Goal: Task Accomplishment & Management: Use online tool/utility

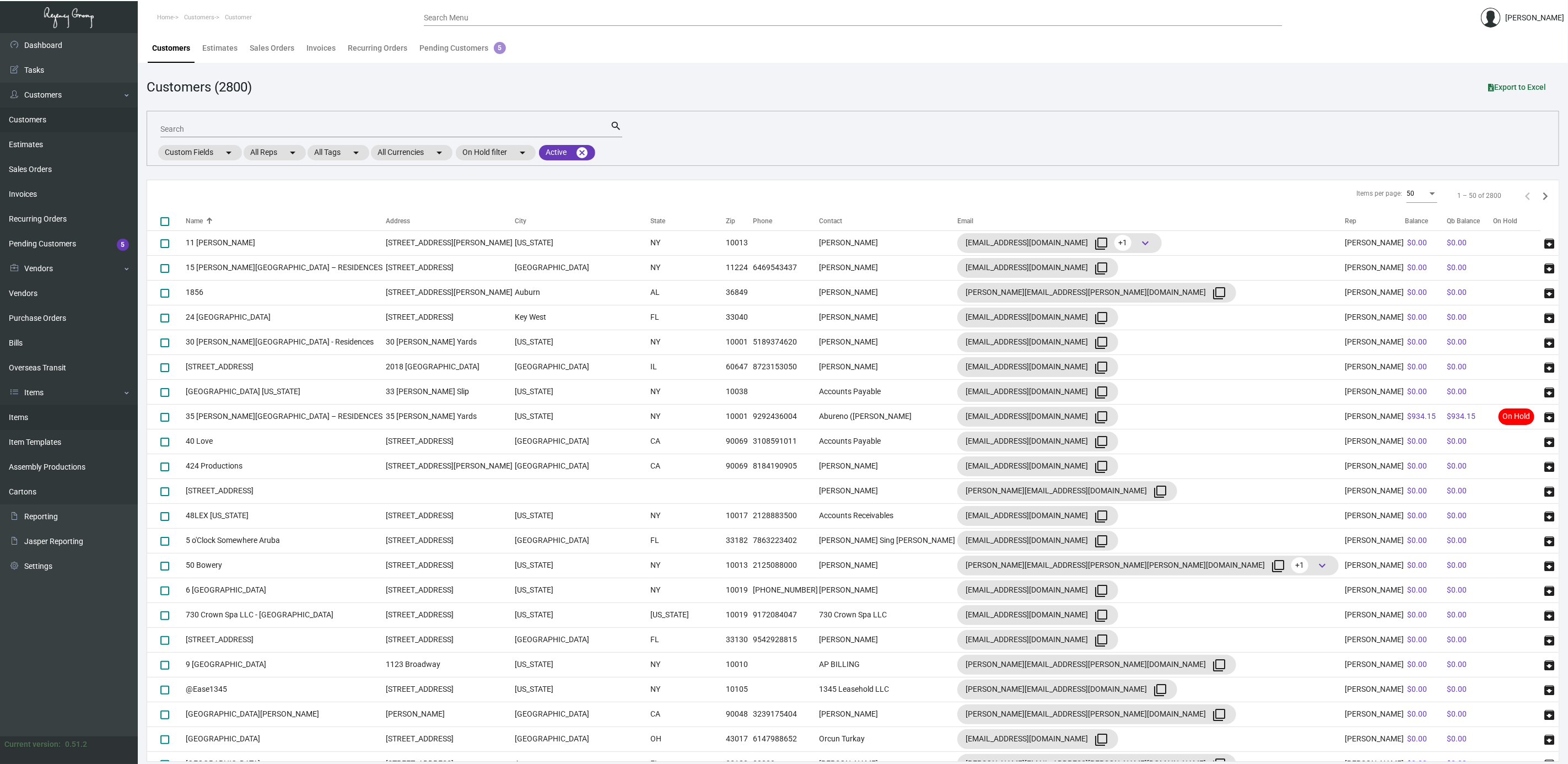
click at [35, 419] on link "Items" at bounding box center [69, 417] width 138 height 24
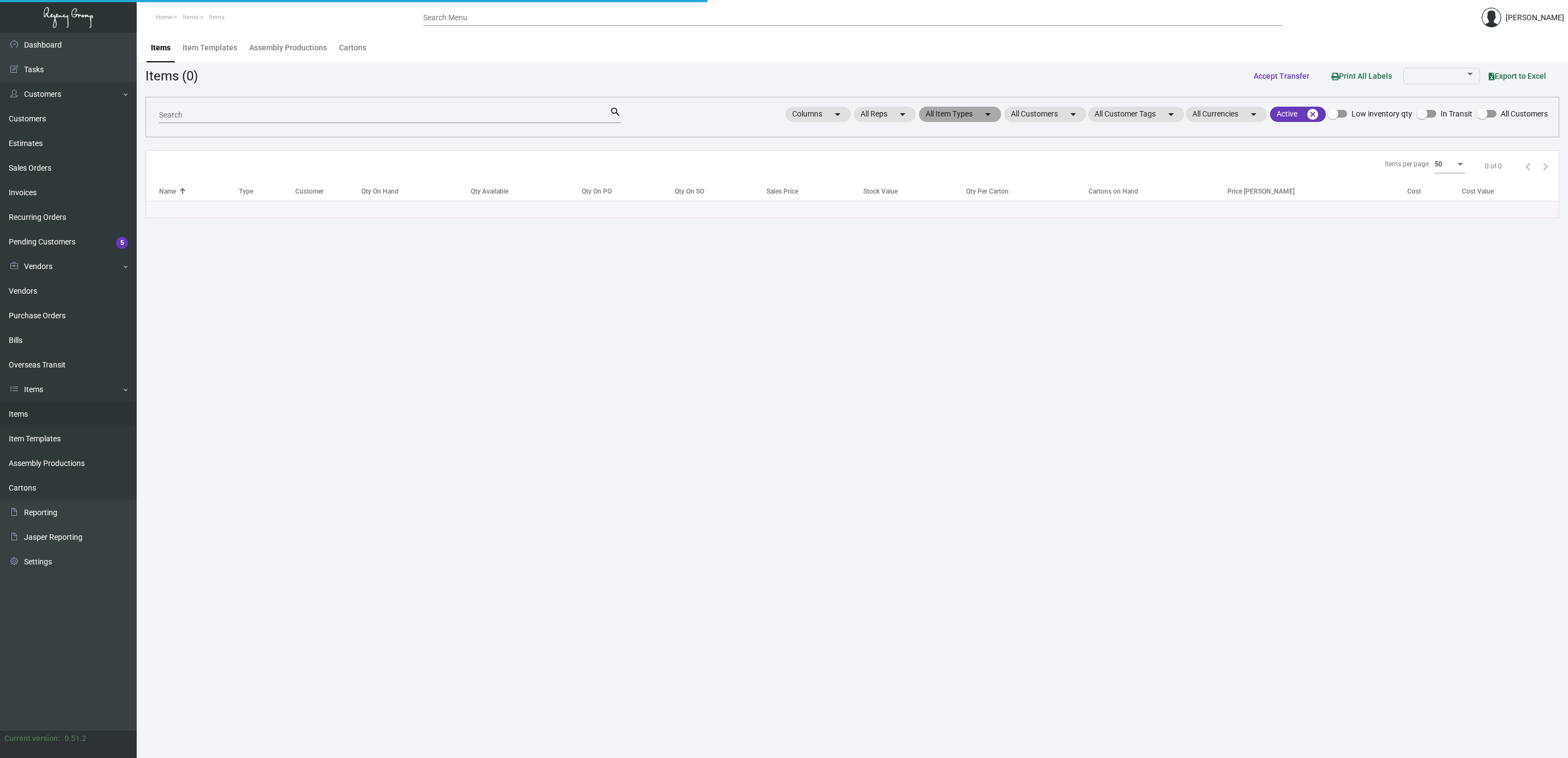
click at [919, 112] on mat-chip "All Item Types arrow_drop_down" at bounding box center [959, 114] width 82 height 15
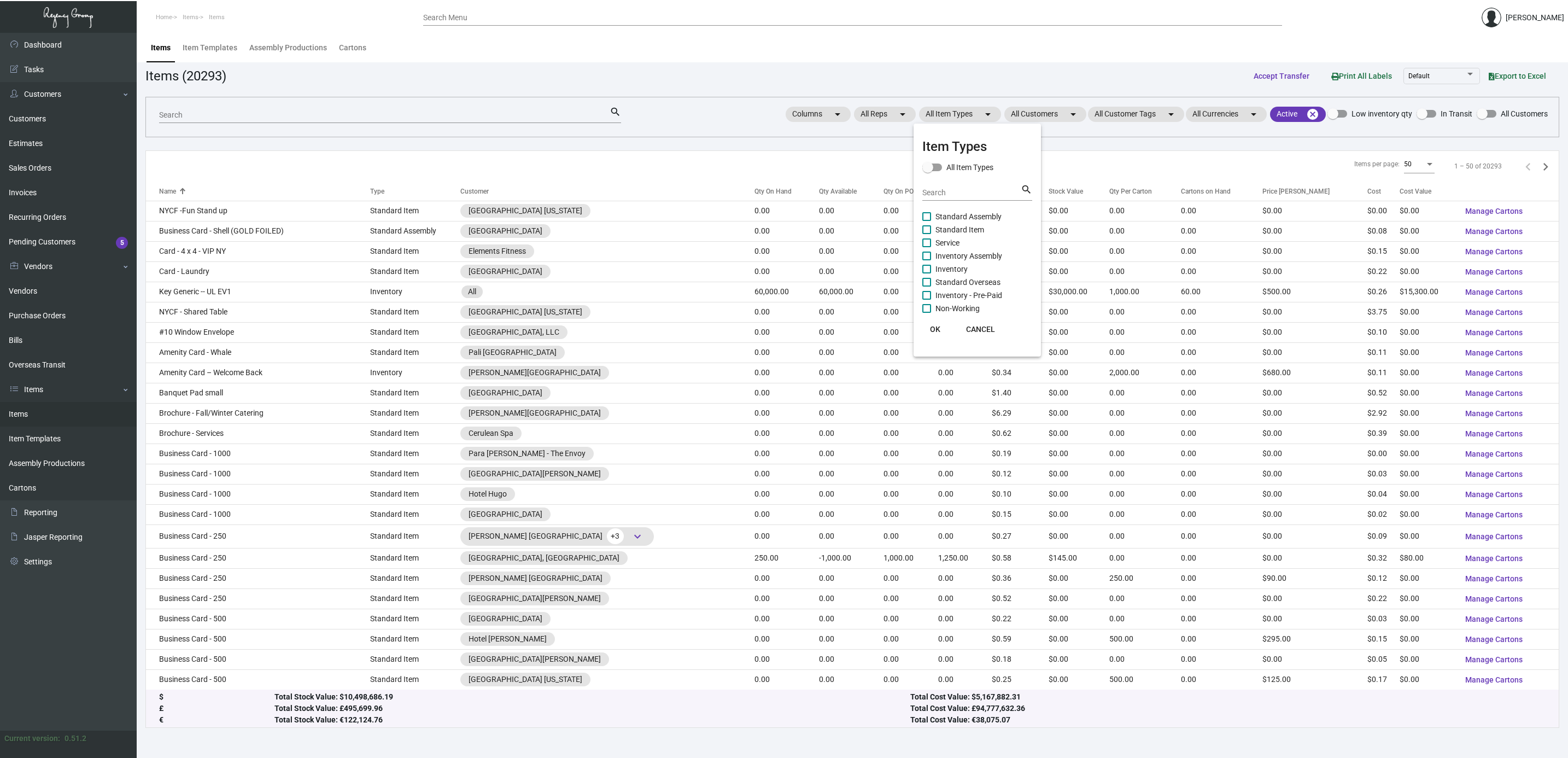
click at [947, 185] on div "Search" at bounding box center [972, 192] width 99 height 17
click at [815, 113] on div at bounding box center [784, 379] width 1568 height 758
click at [815, 113] on mat-chip "Columns arrow_drop_down" at bounding box center [818, 114] width 65 height 15
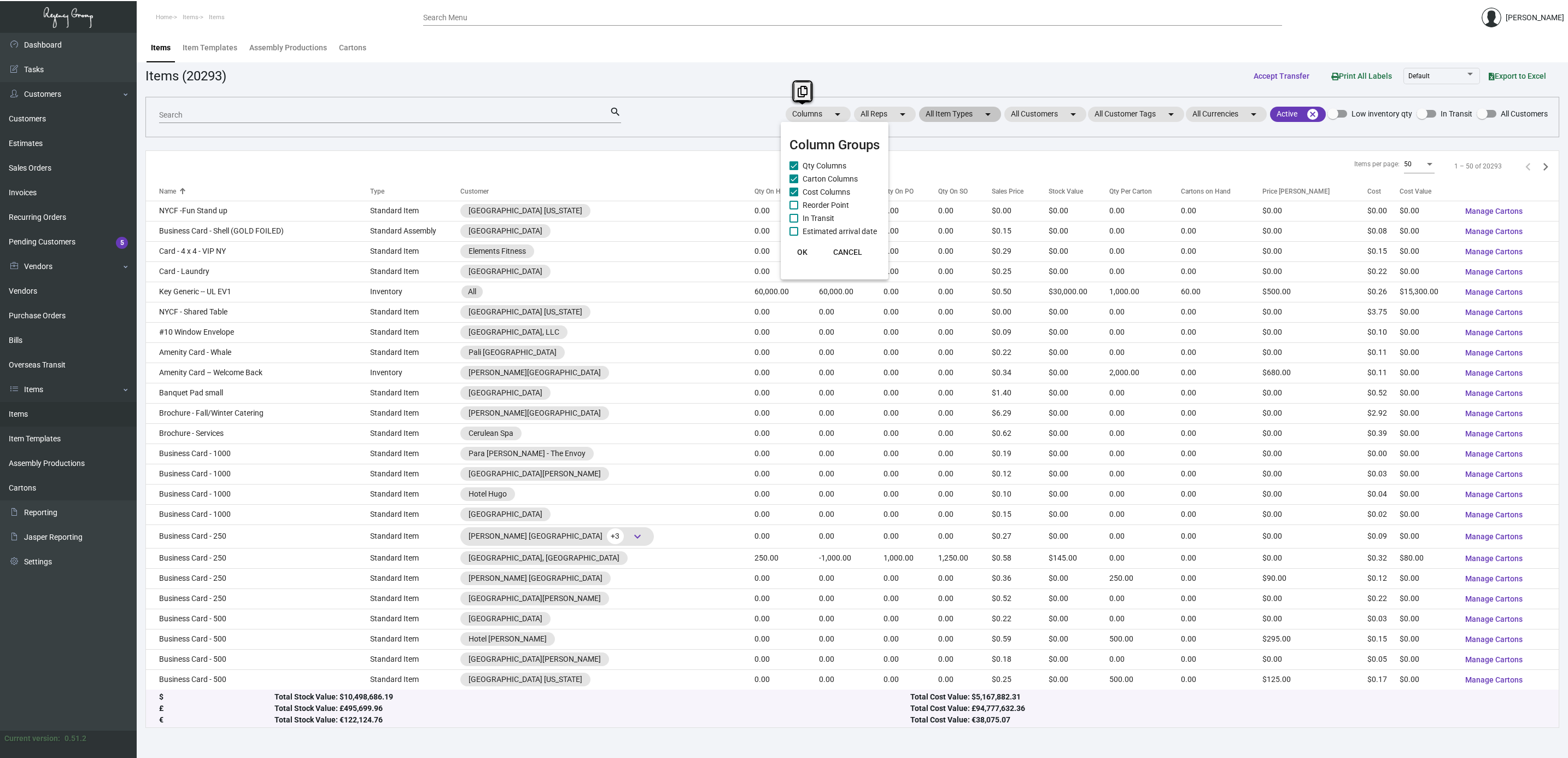
drag, startPoint x: 815, startPoint y: 113, endPoint x: 984, endPoint y: 110, distance: 169.0
click at [955, 93] on div at bounding box center [784, 379] width 1568 height 758
click at [1022, 128] on div "Search search Columns arrow_drop_down All Reps arrow_drop_down All Item Types a…" at bounding box center [852, 117] width 1414 height 40
click at [1033, 115] on mat-chip "All Customers arrow_drop_down" at bounding box center [1044, 114] width 82 height 15
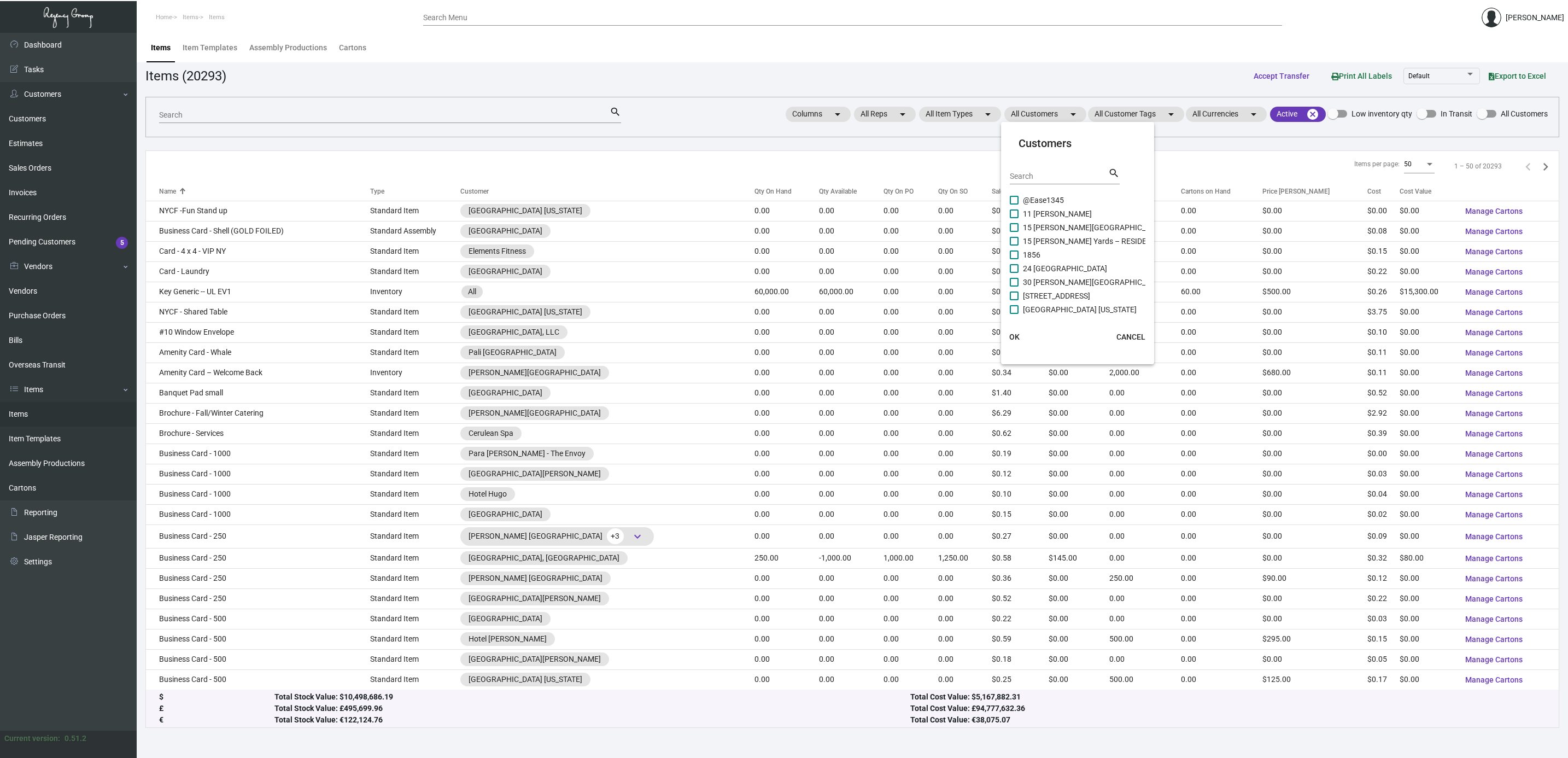
click at [1031, 168] on div "Search" at bounding box center [1059, 175] width 99 height 17
type input "[PERSON_NAME]"
click at [1029, 214] on span "[PERSON_NAME][GEOGRAPHIC_DATA]" at bounding box center [1089, 214] width 132 height 13
click at [1014, 219] on input "[PERSON_NAME][GEOGRAPHIC_DATA]" at bounding box center [1013, 219] width 1 height 1
checkbox input "true"
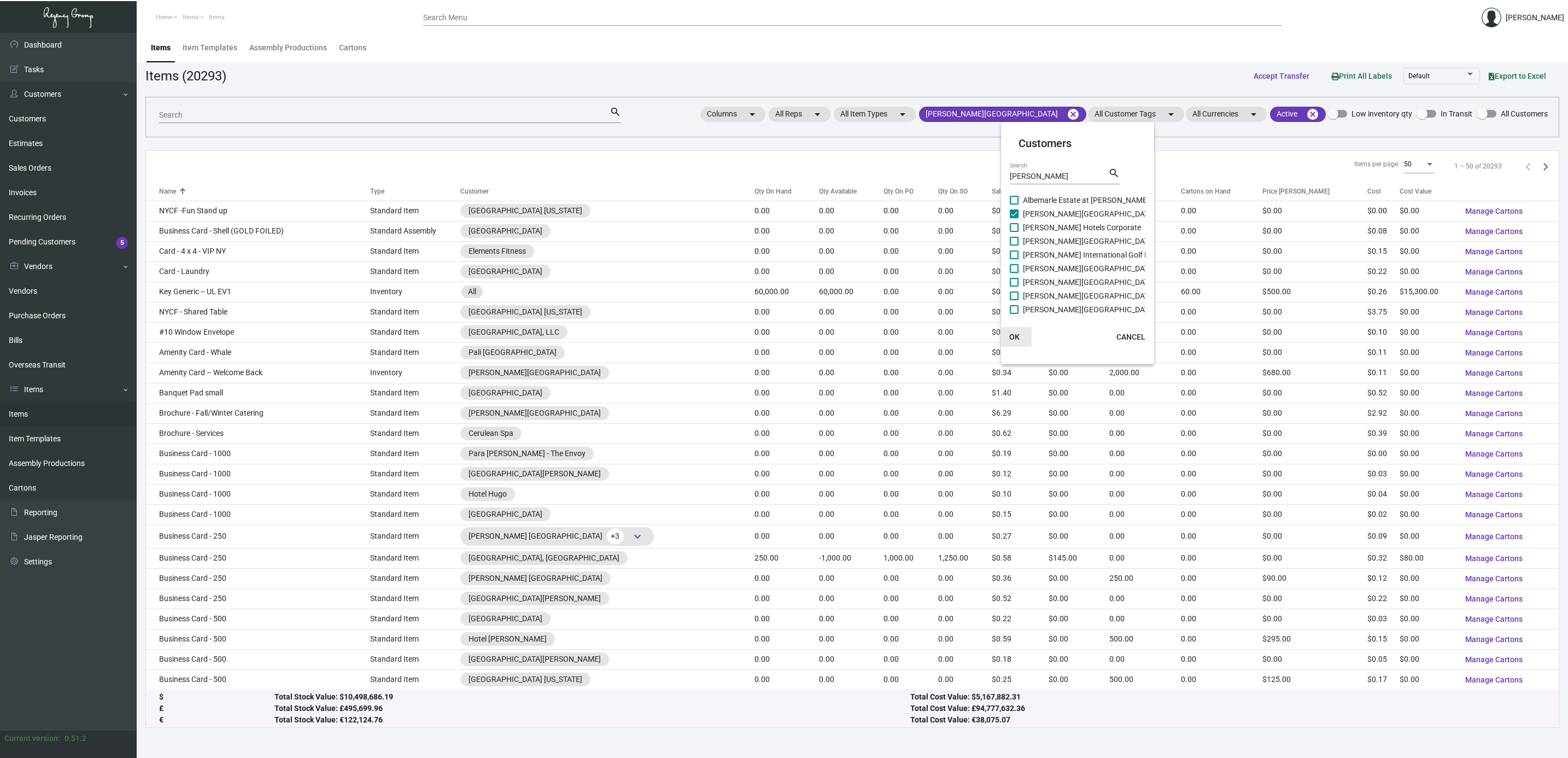
click at [1015, 333] on span "OK" at bounding box center [1014, 337] width 10 height 9
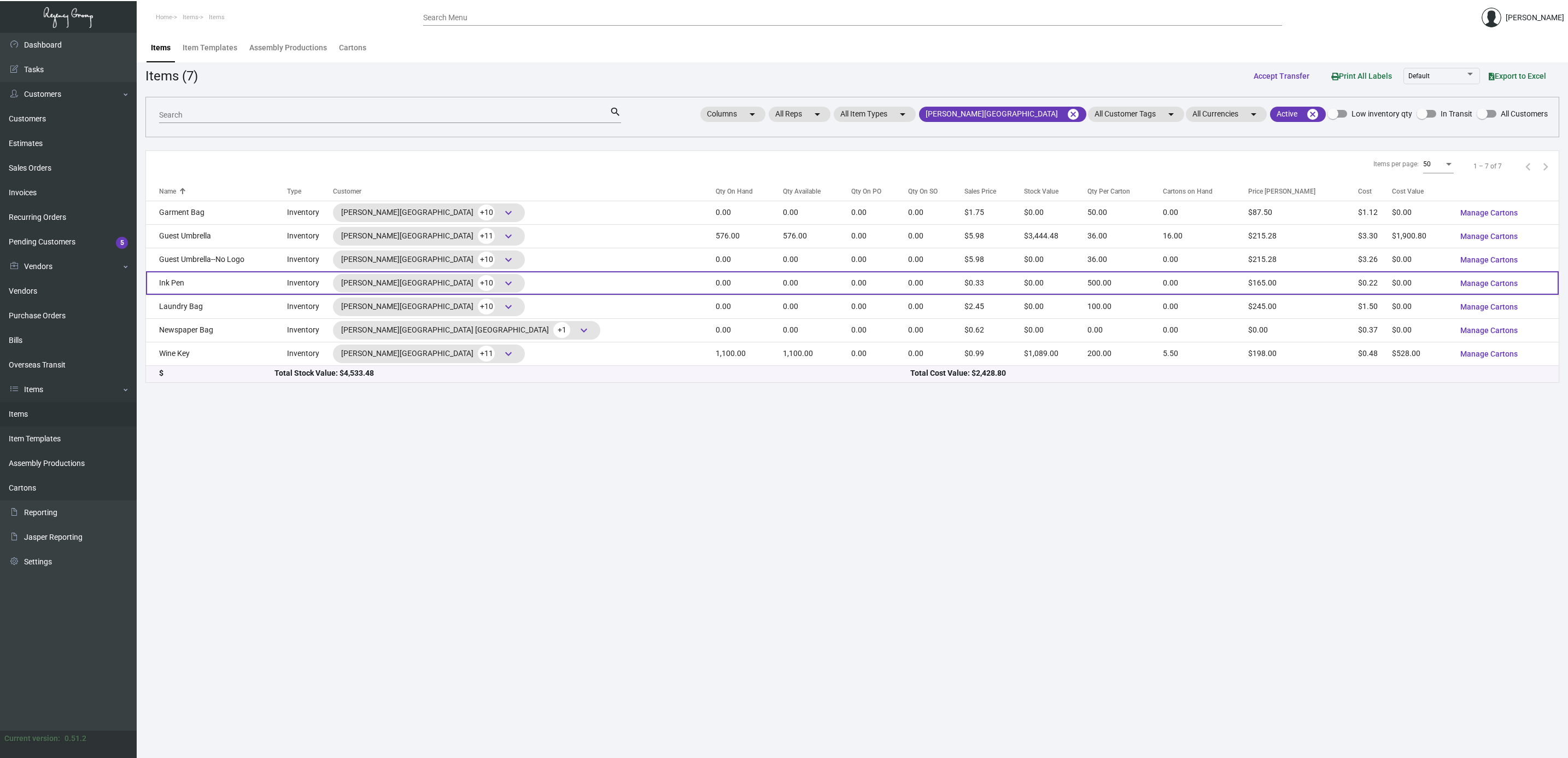
click at [231, 283] on td "Ink Pen" at bounding box center [216, 283] width 141 height 24
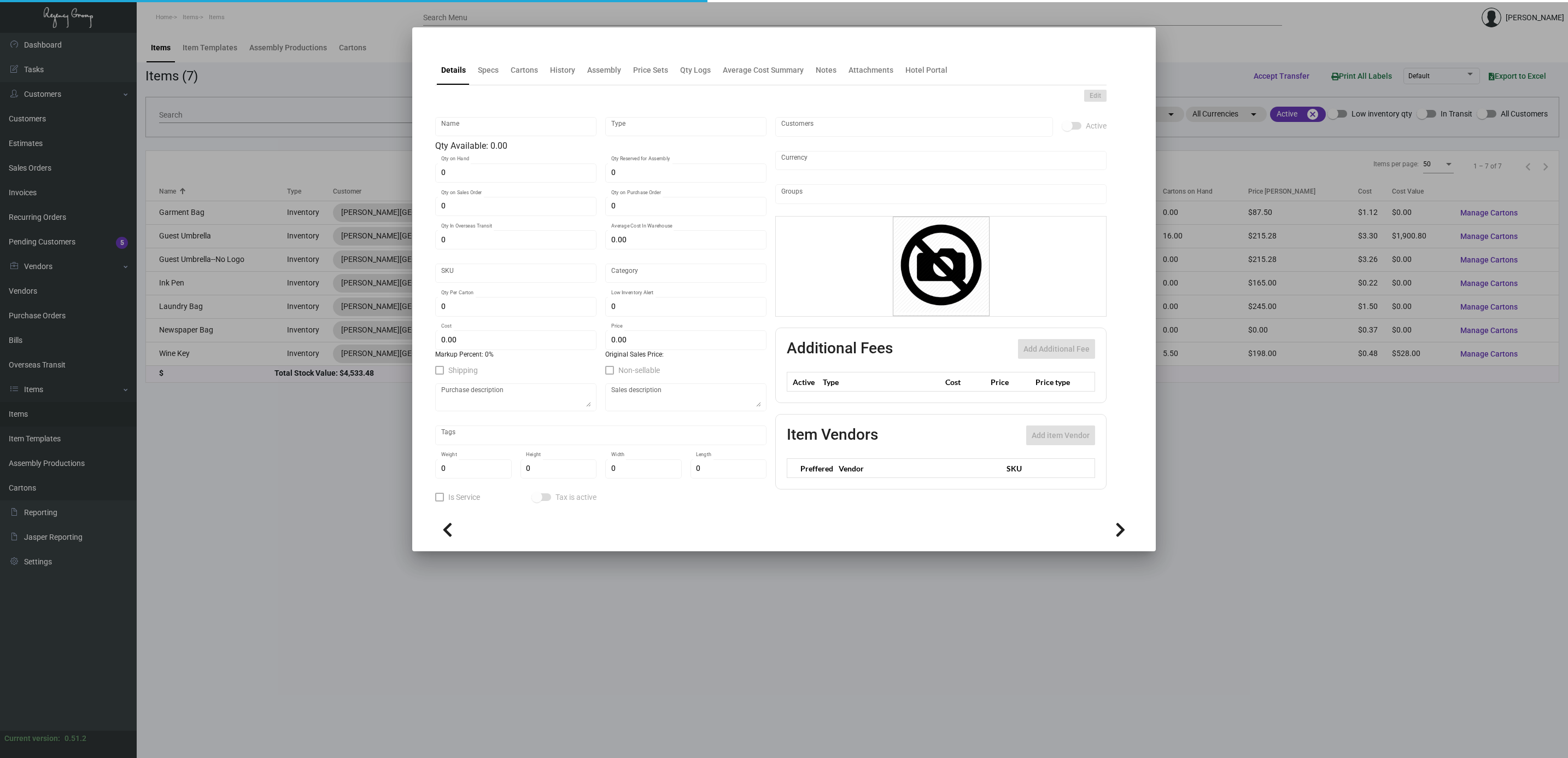
type input "Ink Pen"
type input "Inventory"
type input "100,000"
type input "$ 0.164"
type input "Overseas"
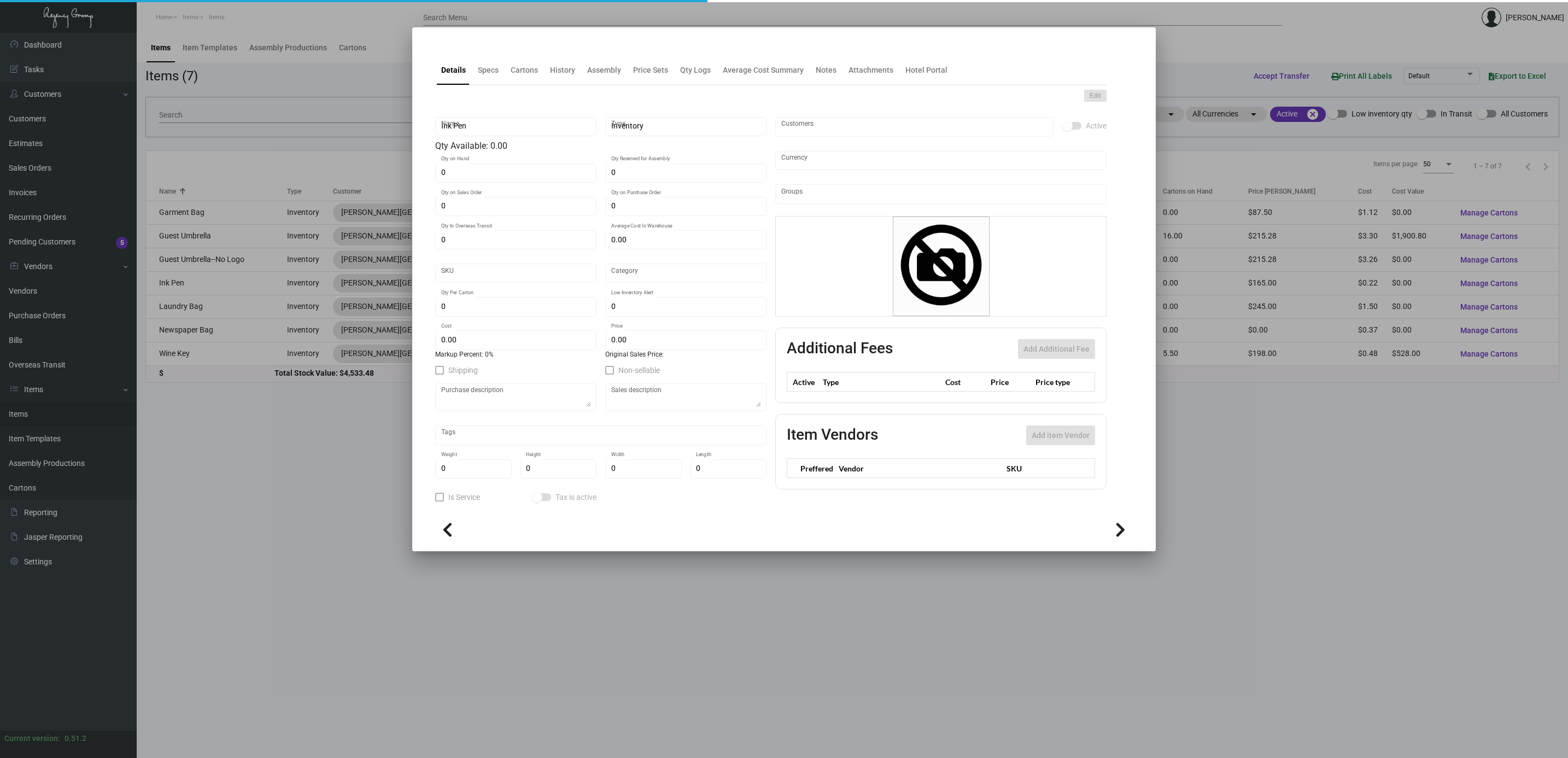
type input "500"
type input "50,000"
type input "$ 0.215"
type input "$ 0.33"
checkbox input "true"
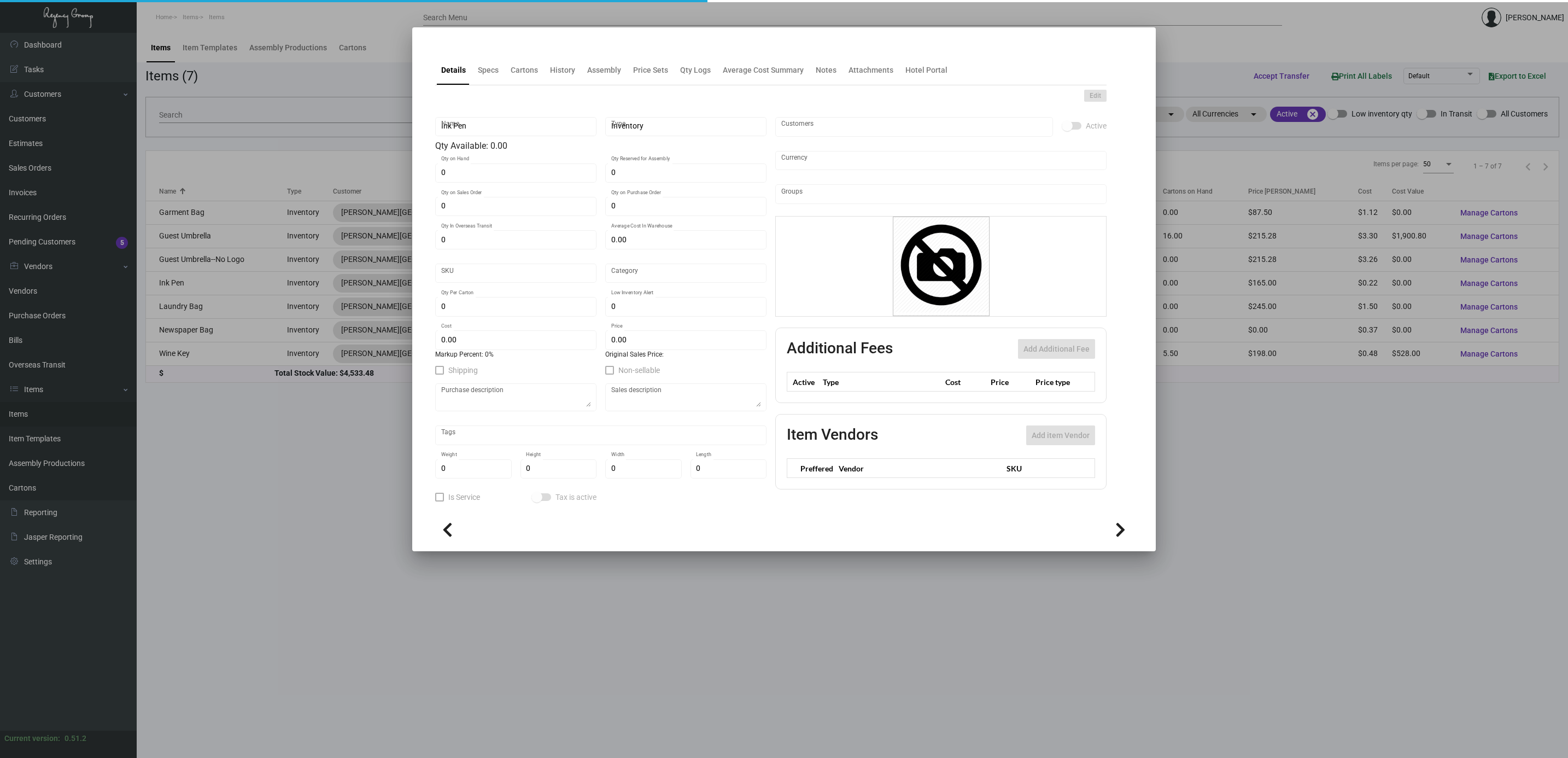
checkbox input "true"
type input "United States Dollar $"
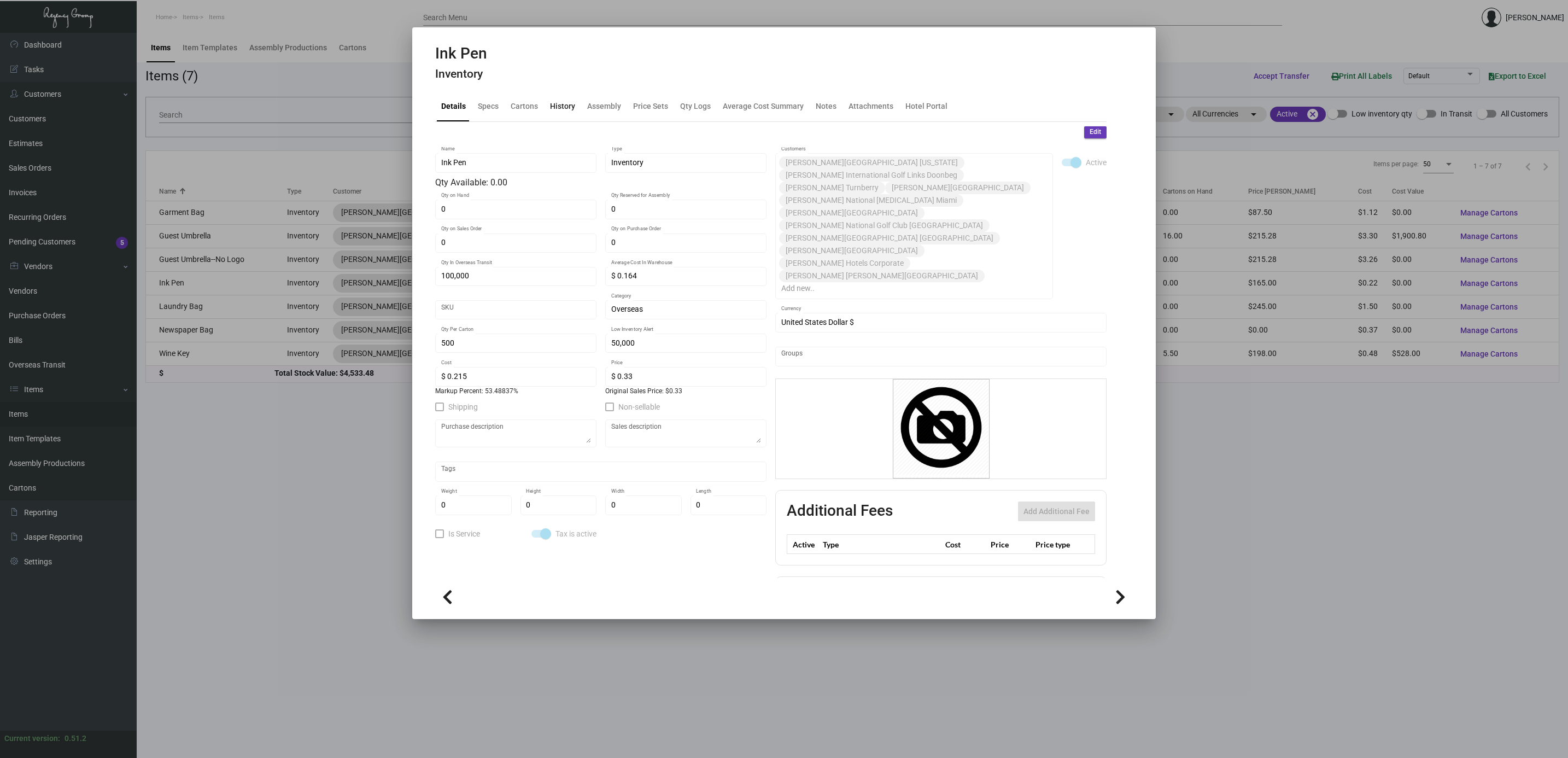
click at [558, 104] on div "History" at bounding box center [563, 107] width 25 height 12
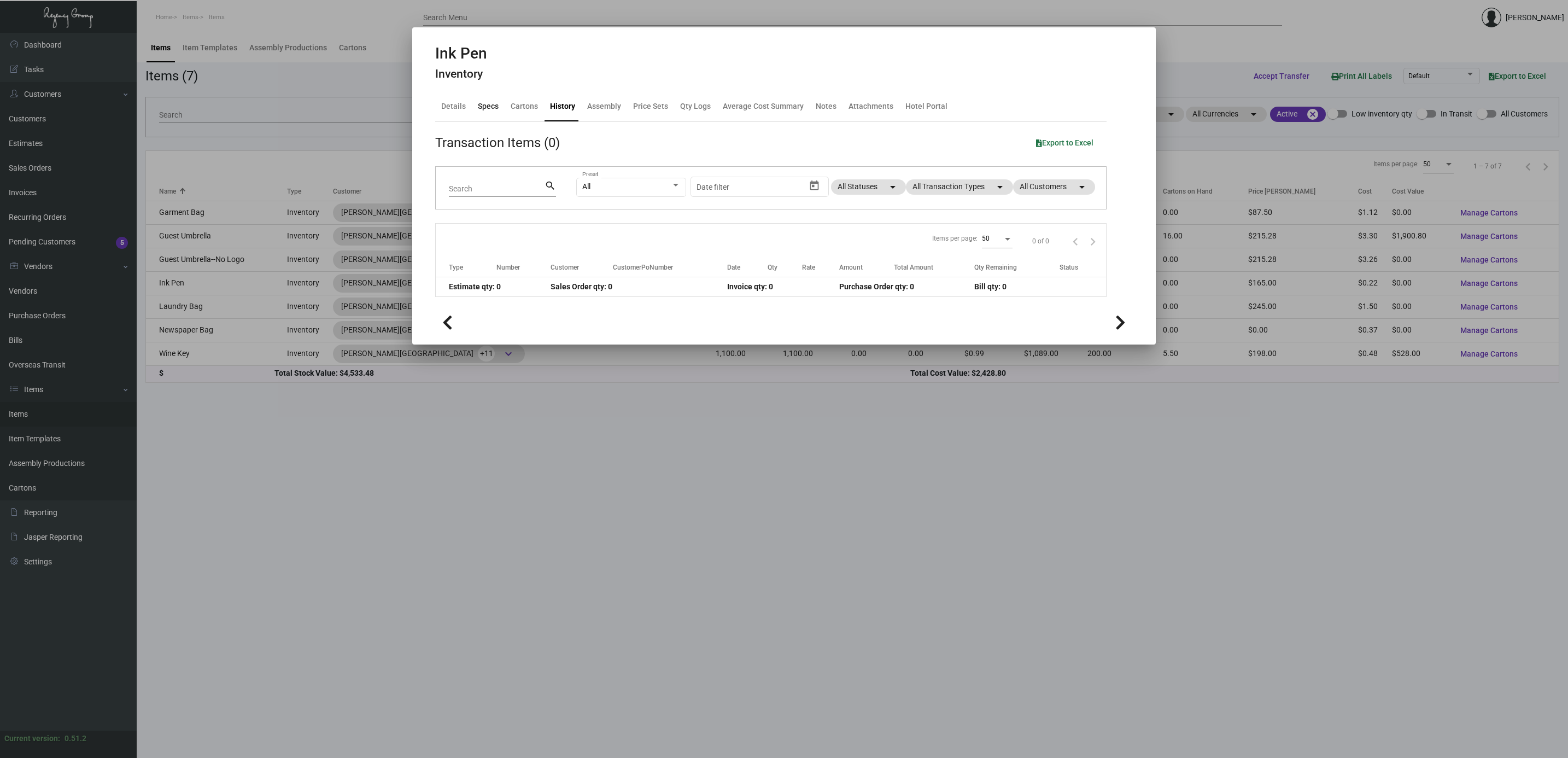
click at [488, 105] on div "Specs" at bounding box center [488, 107] width 21 height 12
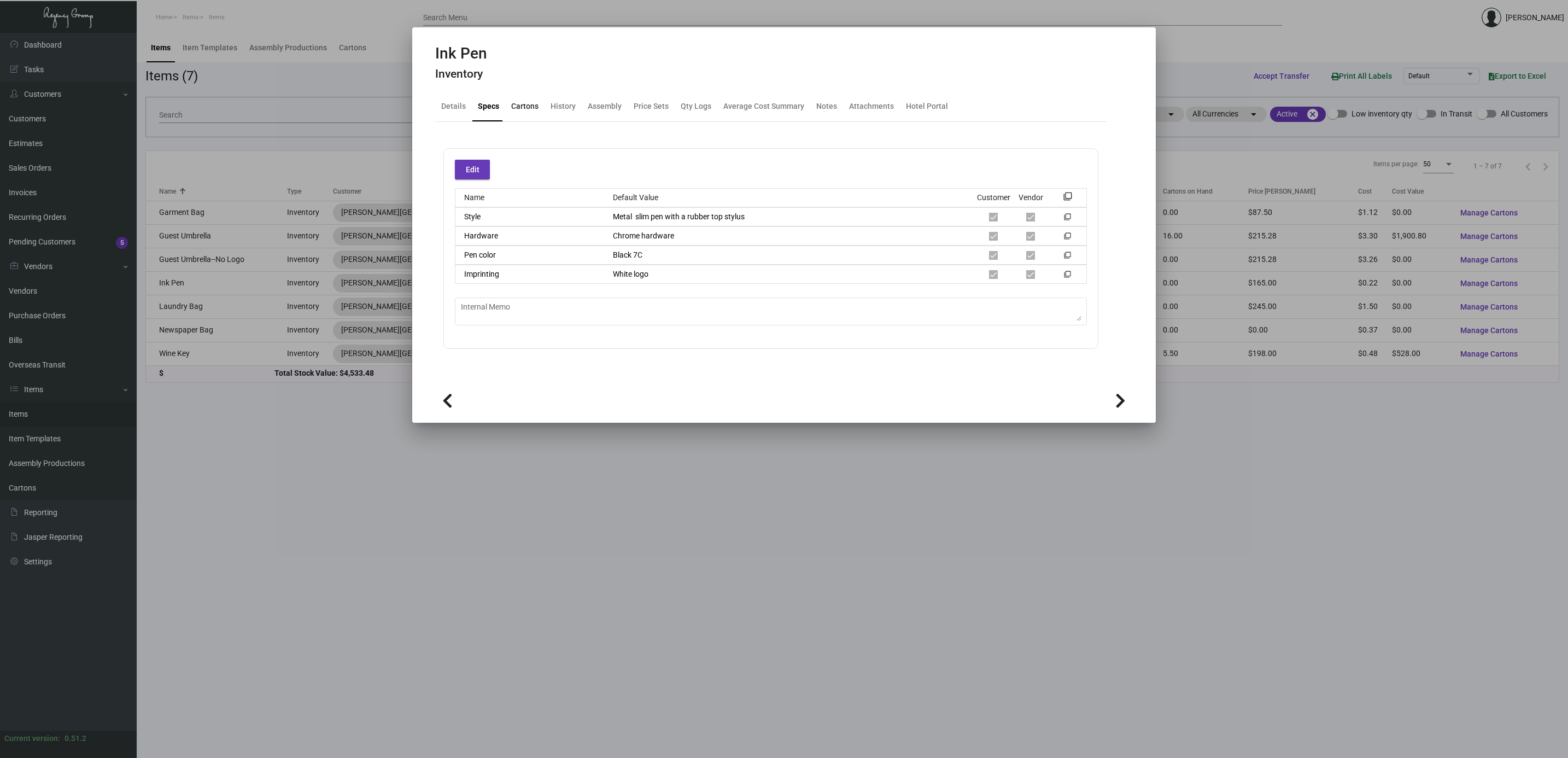
click at [511, 105] on div "Cartons" at bounding box center [524, 107] width 27 height 12
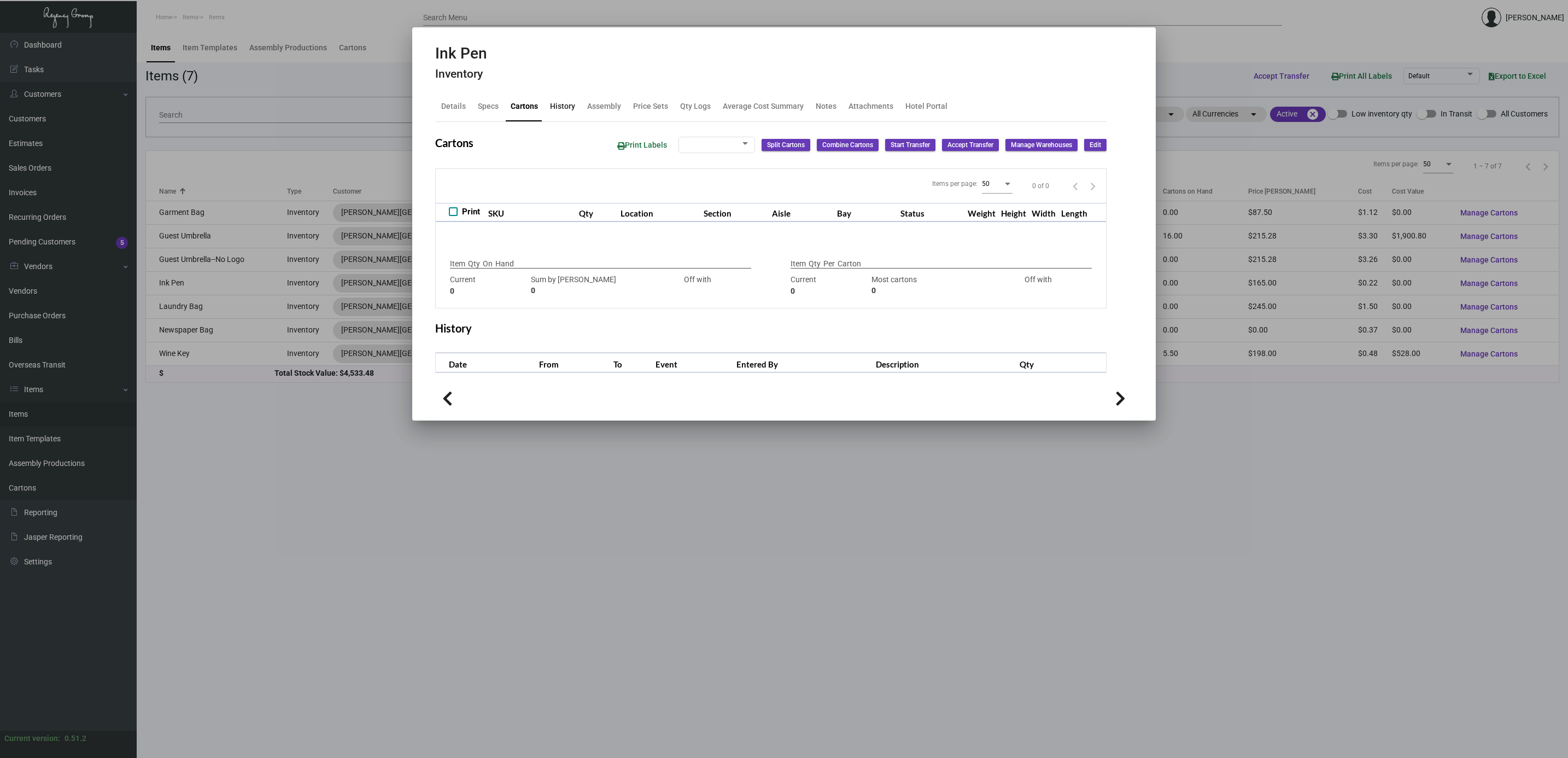
click at [555, 105] on div "History" at bounding box center [563, 107] width 25 height 12
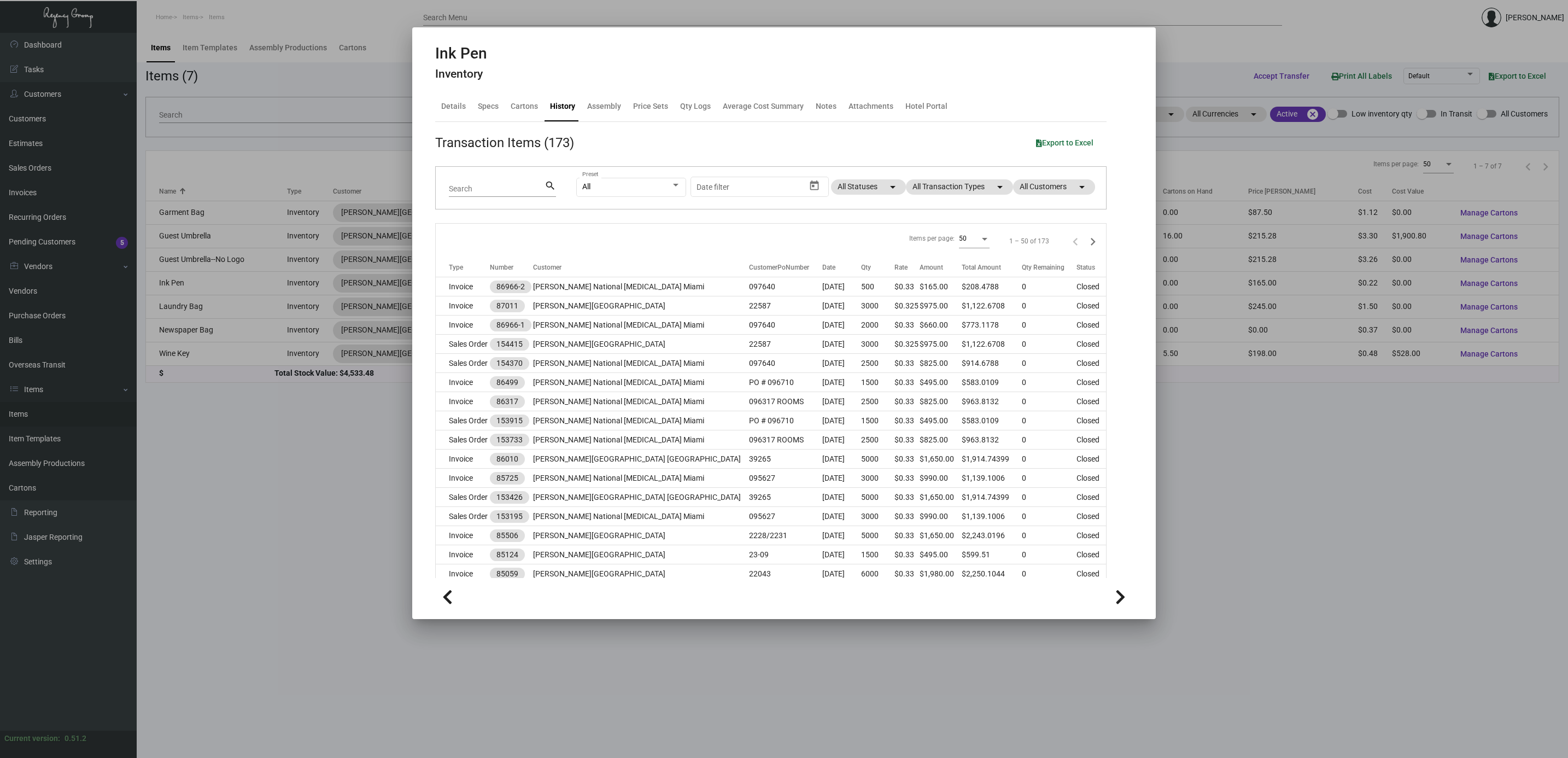
click at [378, 478] on div at bounding box center [784, 379] width 1568 height 758
